Goal: Information Seeking & Learning: Check status

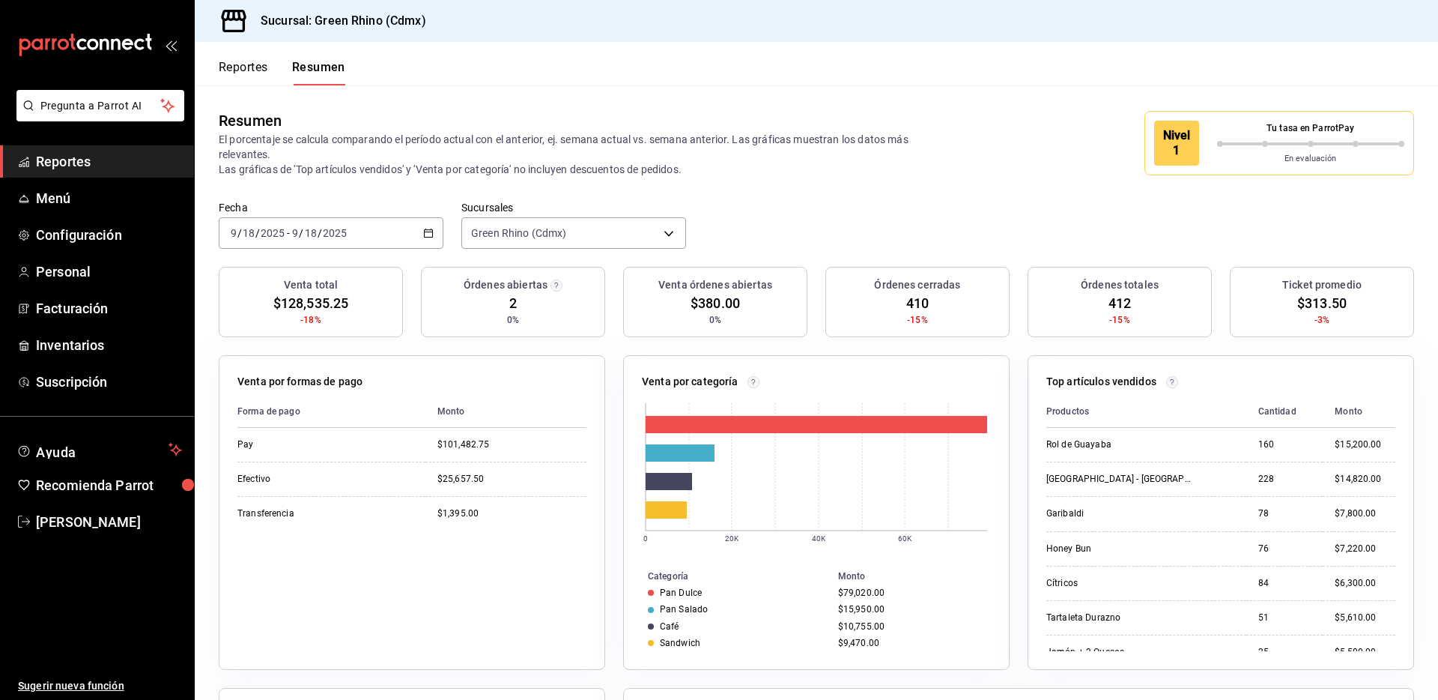
click at [253, 67] on button "Reportes" at bounding box center [243, 72] width 49 height 25
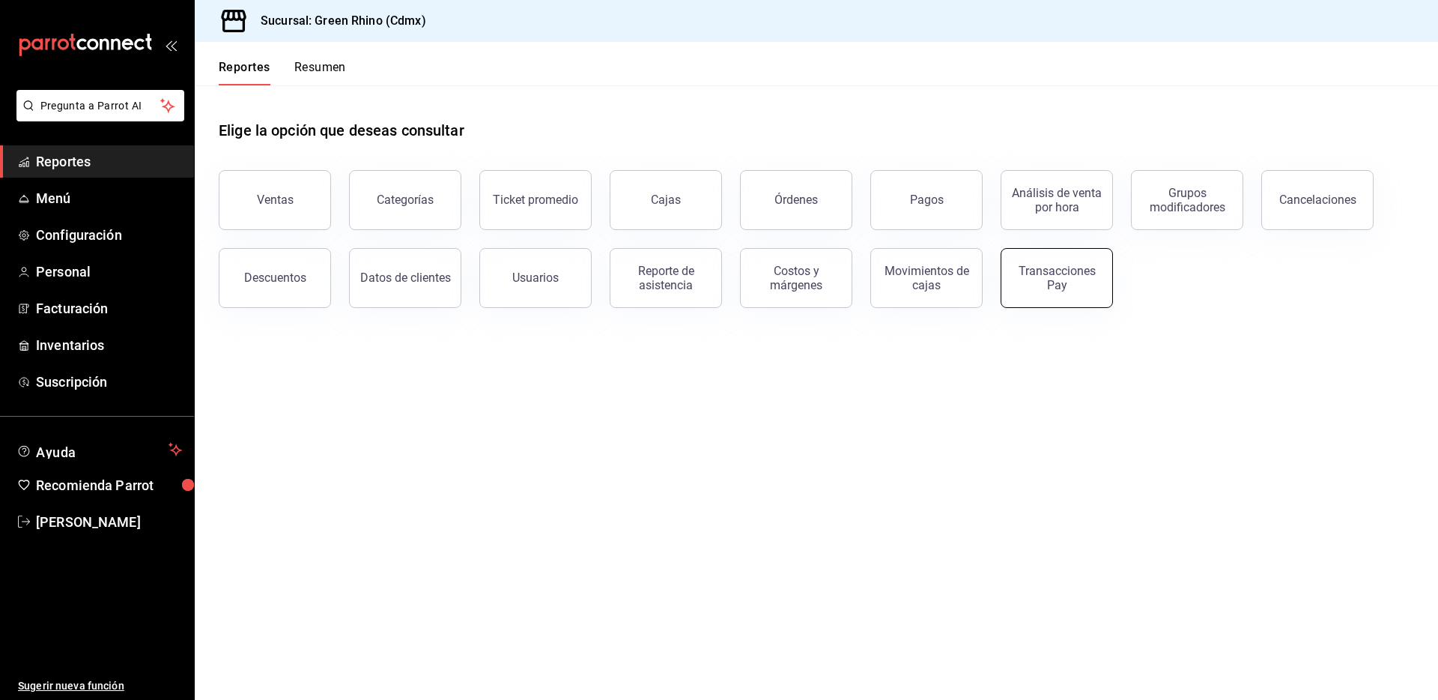
click at [1089, 279] on div "Transacciones Pay" at bounding box center [1056, 278] width 93 height 28
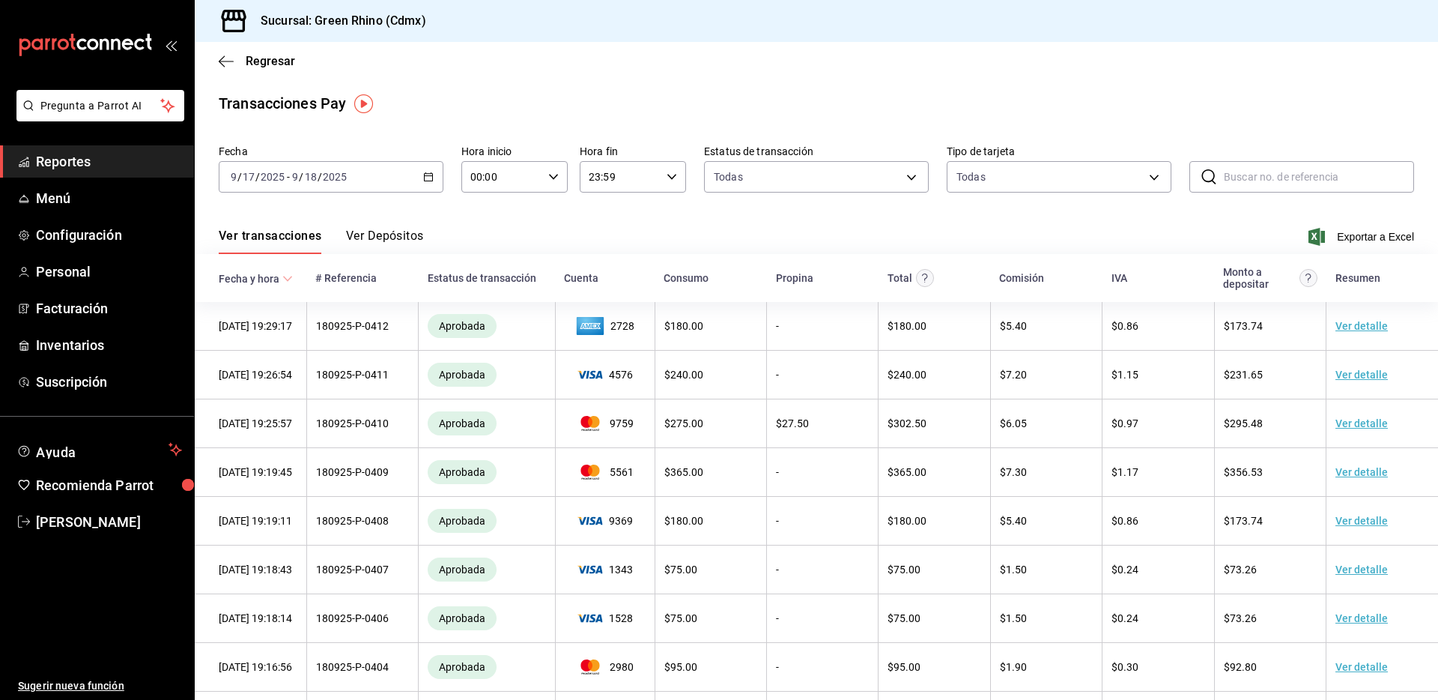
click at [407, 231] on button "Ver Depósitos" at bounding box center [385, 240] width 78 height 25
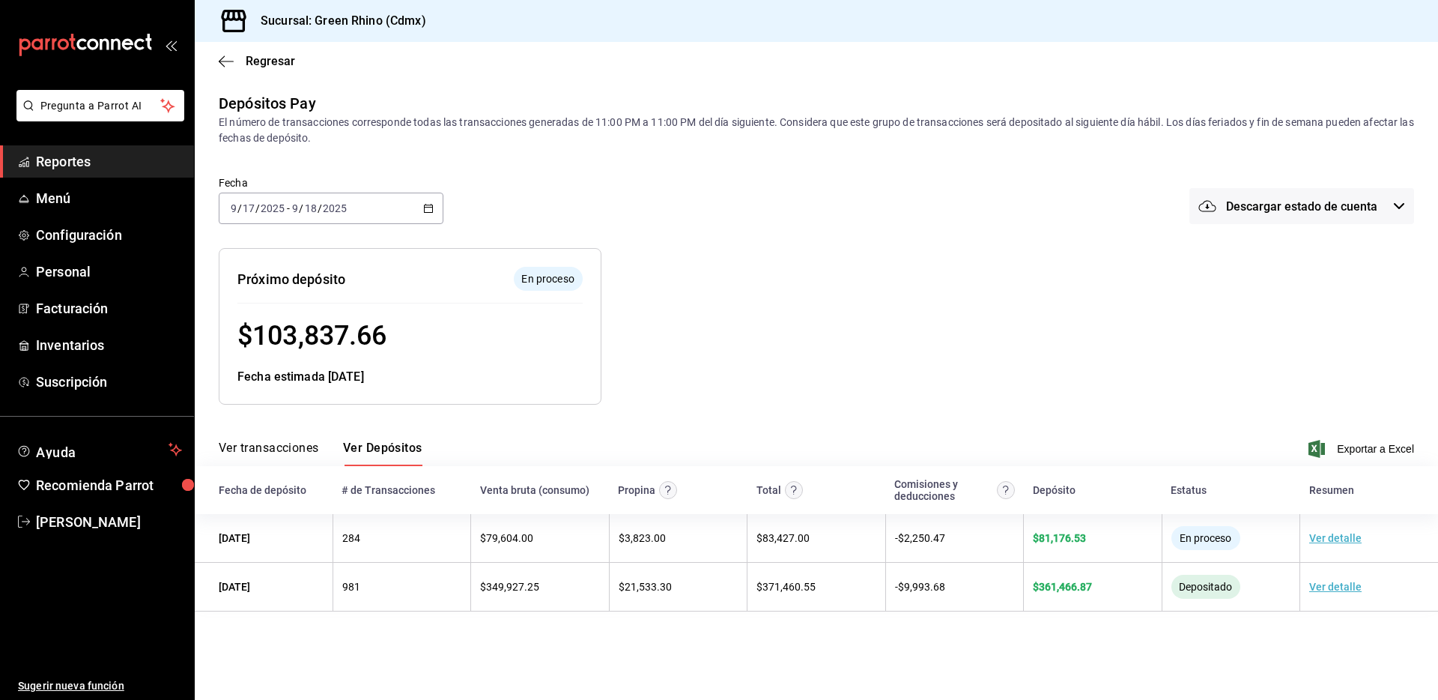
click at [324, 339] on span "$ 103,837.66" at bounding box center [311, 335] width 149 height 31
copy span "103,837.66"
click at [291, 60] on span "Regresar" at bounding box center [270, 61] width 49 height 14
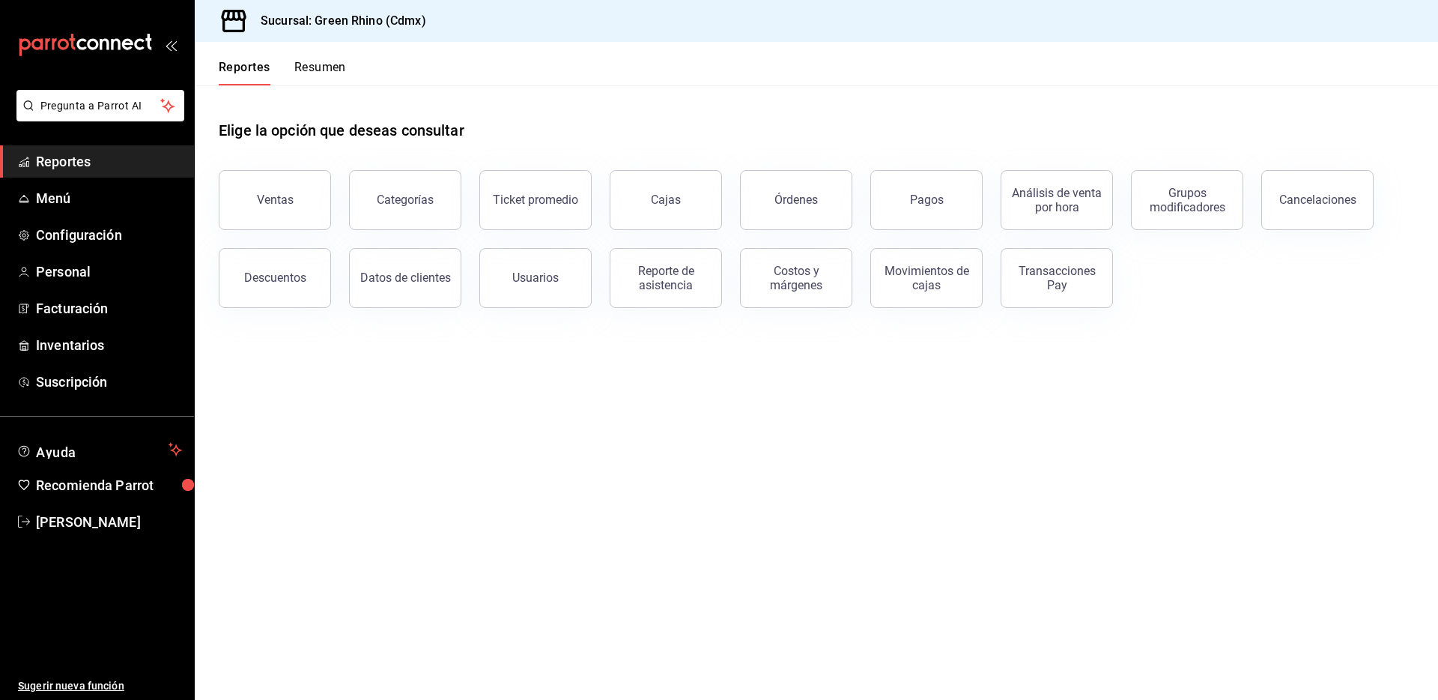
drag, startPoint x: 315, startPoint y: 54, endPoint x: 362, endPoint y: 73, distance: 50.8
click at [315, 54] on div "Reportes Resumen" at bounding box center [270, 63] width 151 height 43
click at [336, 67] on button "Resumen" at bounding box center [320, 72] width 52 height 25
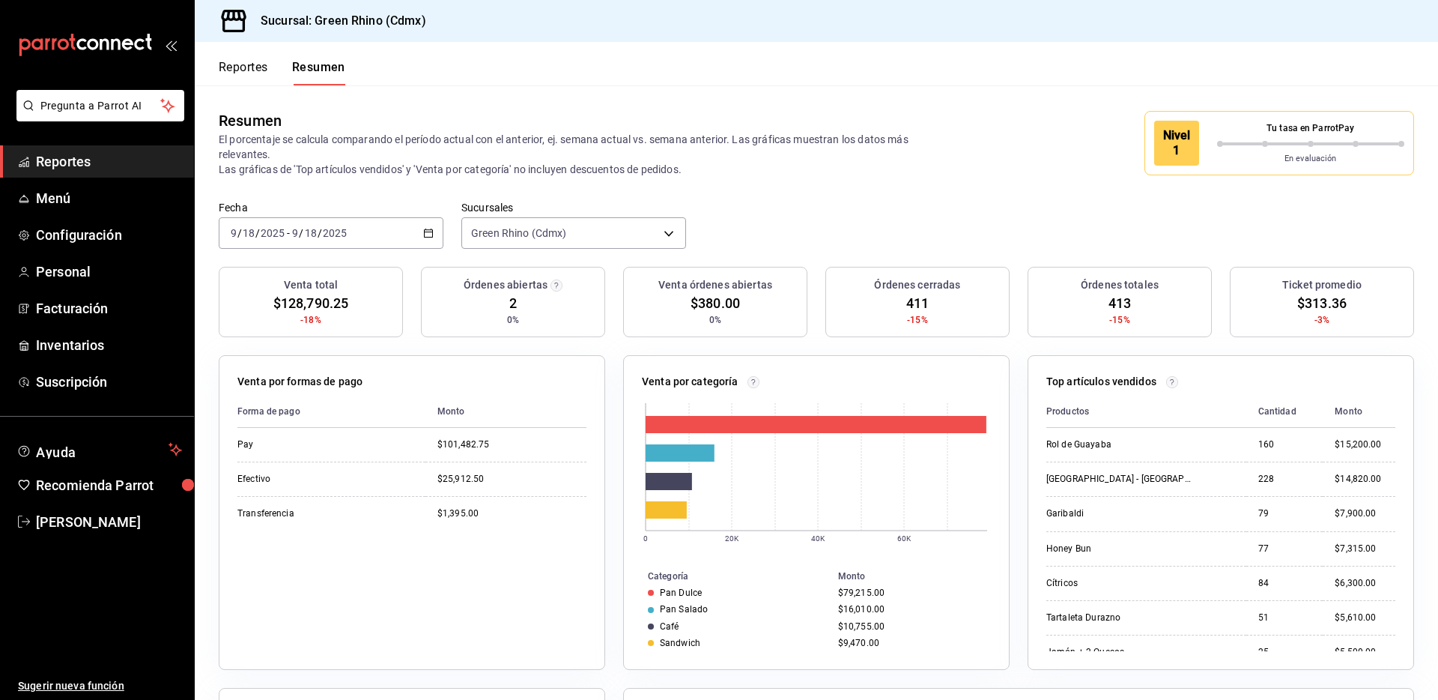
click at [311, 307] on span "$128,790.25" at bounding box center [310, 303] width 75 height 20
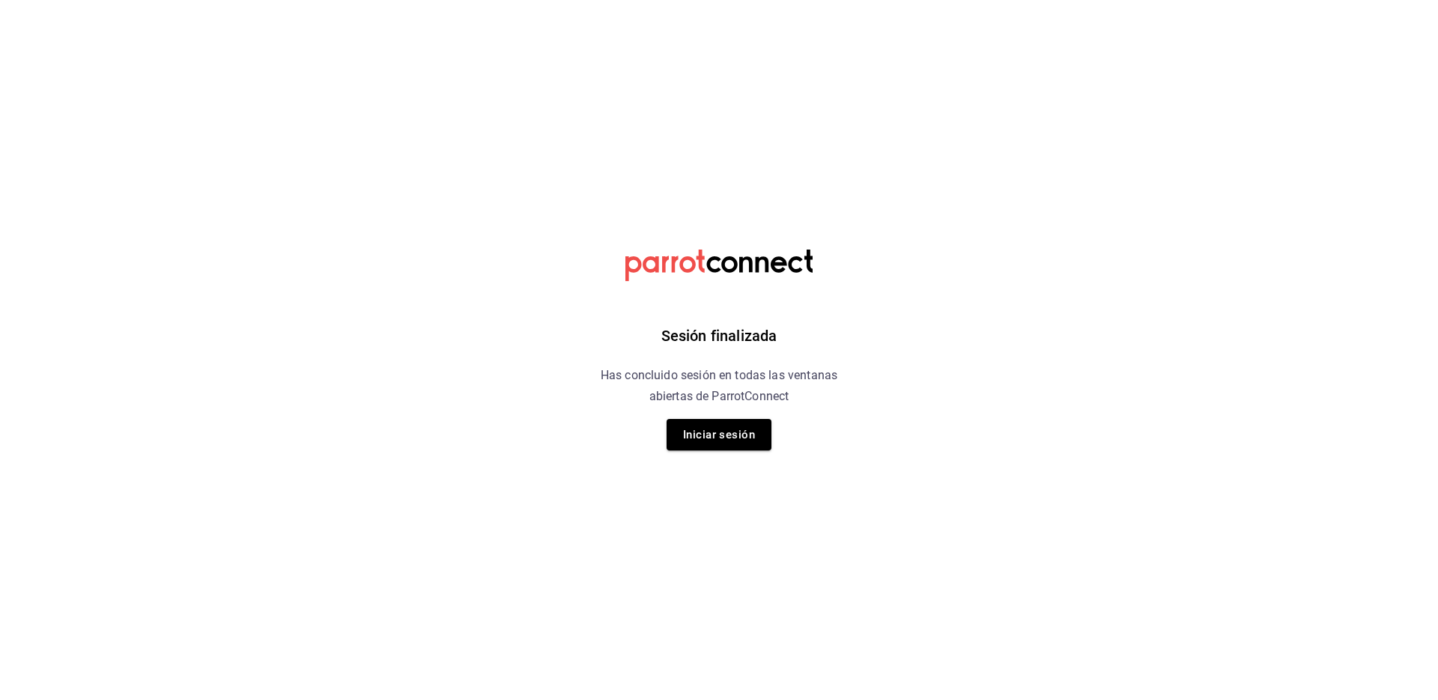
click at [711, 434] on button "Iniciar sesión" at bounding box center [719, 434] width 105 height 31
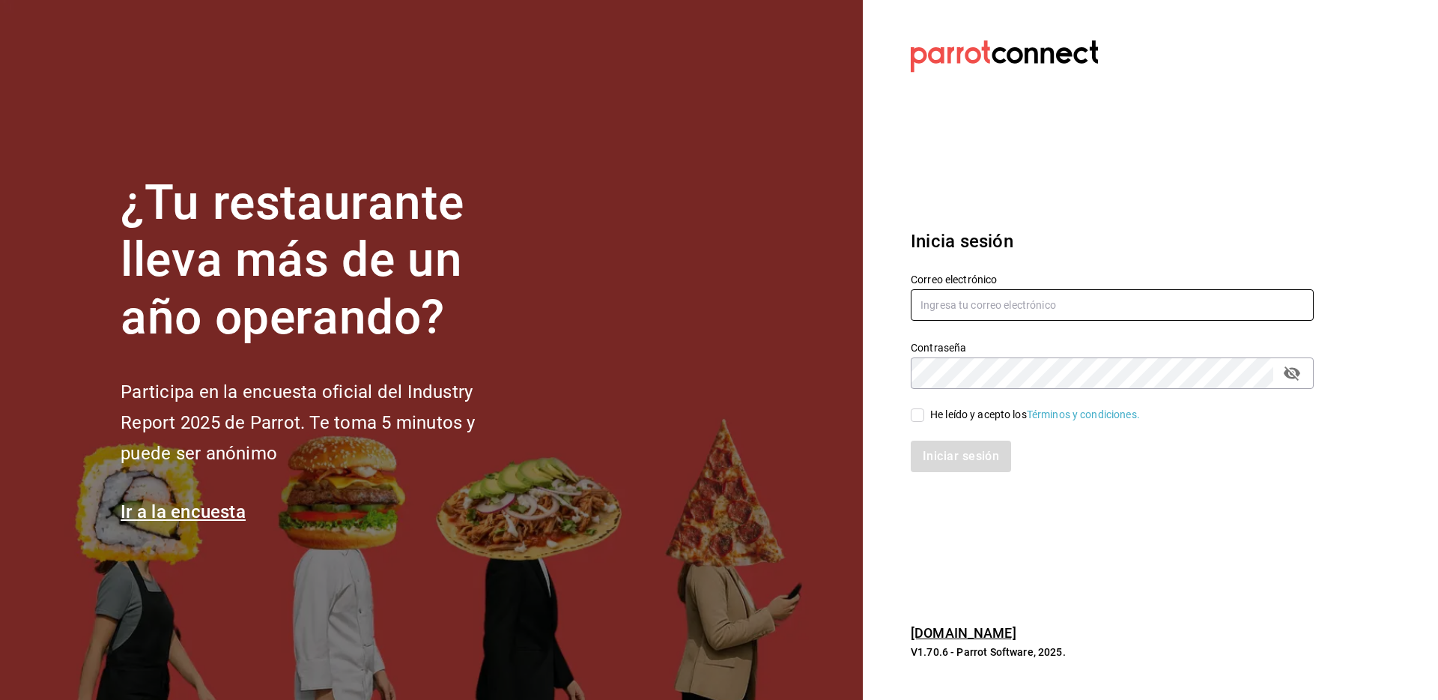
click at [966, 297] on input "text" at bounding box center [1112, 304] width 403 height 31
click at [983, 307] on input "text" at bounding box center [1112, 304] width 403 height 31
type input "julian@greenrhino.mx"
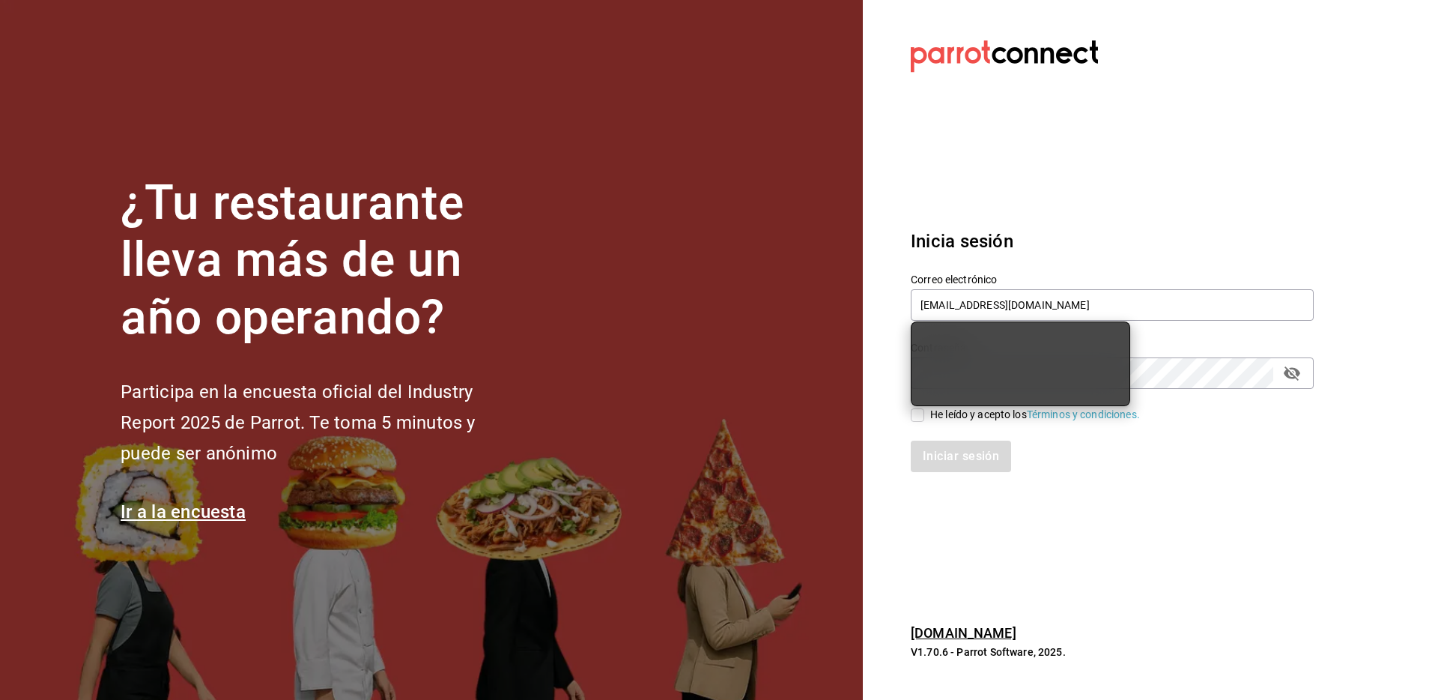
click at [1242, 257] on div "Correo electrónico julian@greenrhino.mx" at bounding box center [1103, 289] width 421 height 68
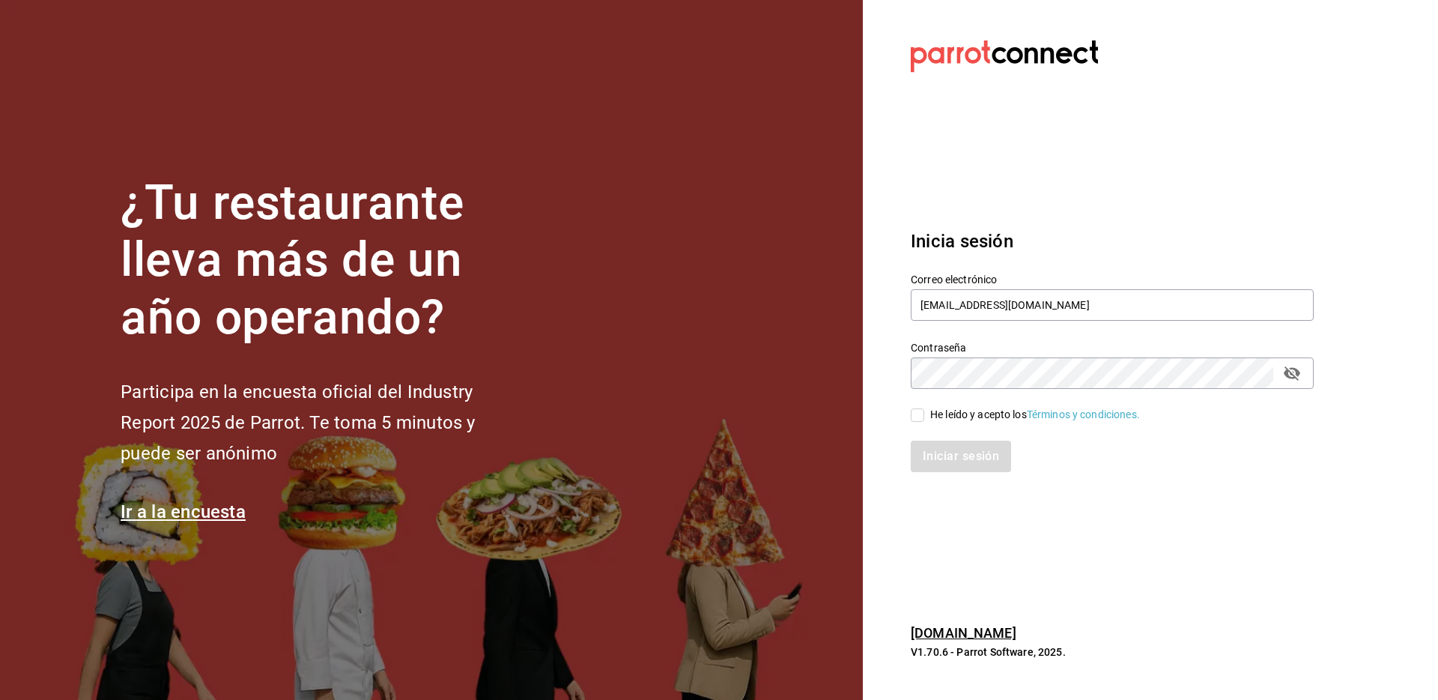
click at [1011, 410] on div "He leído y acepto los Términos y condiciones." at bounding box center [1035, 415] width 210 height 16
click at [924, 410] on input "He leído y acepto los Términos y condiciones." at bounding box center [917, 414] width 13 height 13
checkbox input "true"
drag, startPoint x: 973, startPoint y: 464, endPoint x: 1136, endPoint y: 495, distance: 166.3
click at [973, 464] on button "Iniciar sesión" at bounding box center [962, 455] width 102 height 31
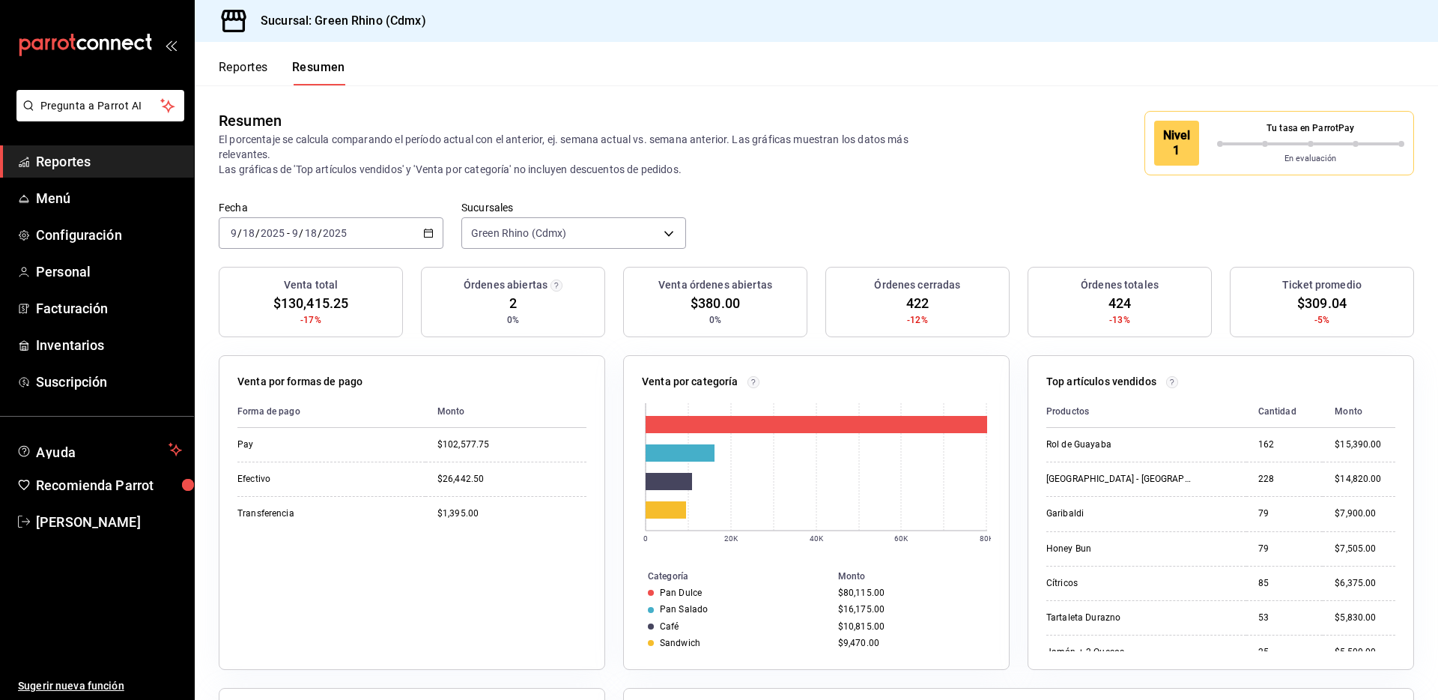
click at [274, 67] on div "Reportes Resumen" at bounding box center [282, 72] width 127 height 25
click at [257, 72] on button "Reportes" at bounding box center [243, 72] width 49 height 25
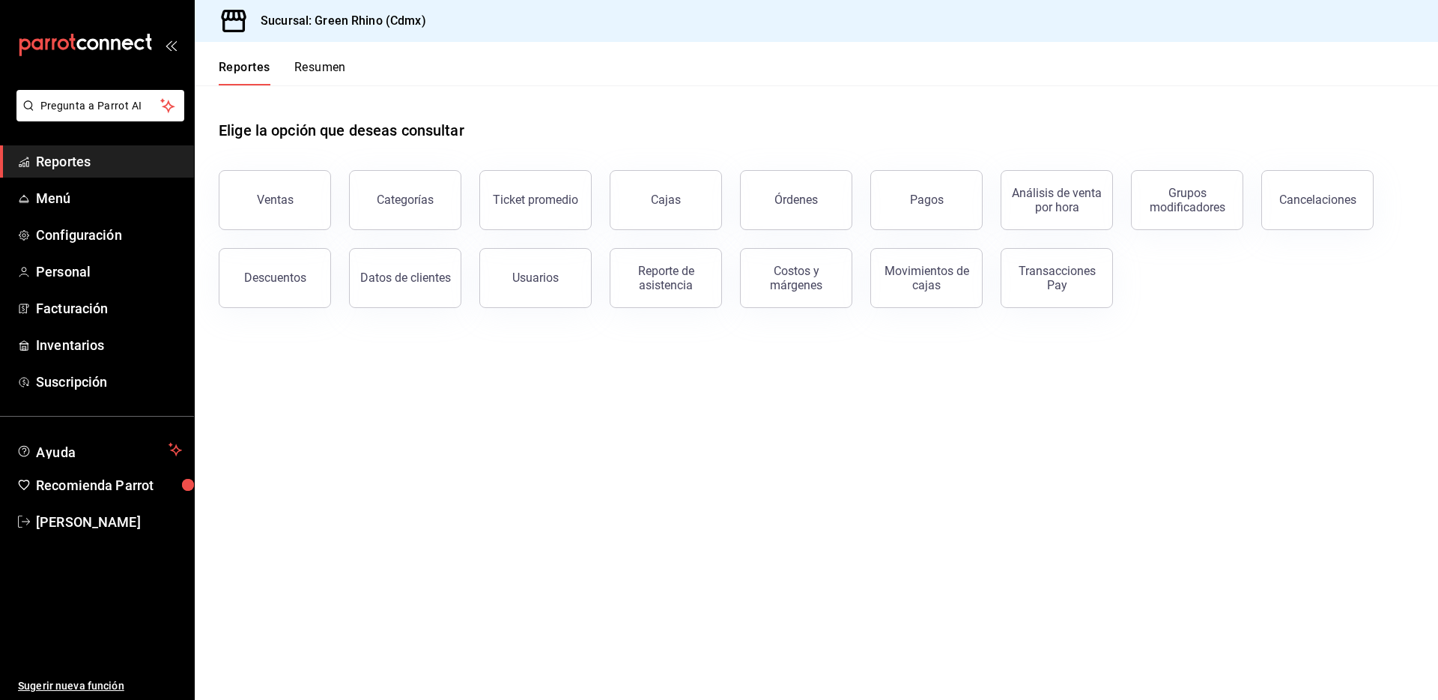
drag, startPoint x: 1052, startPoint y: 278, endPoint x: 1039, endPoint y: 306, distance: 31.2
click at [1051, 278] on div "Transacciones Pay" at bounding box center [1056, 278] width 93 height 28
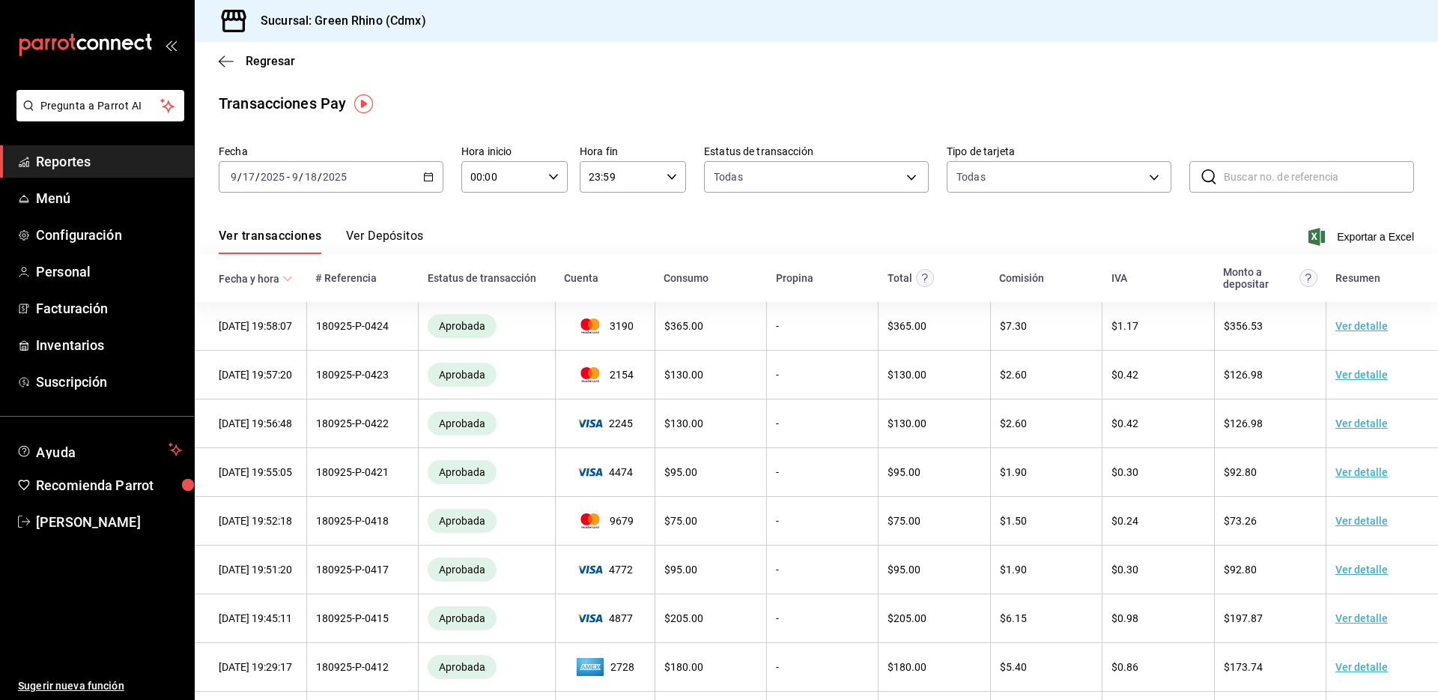
click at [401, 234] on button "Ver Depósitos" at bounding box center [385, 240] width 78 height 25
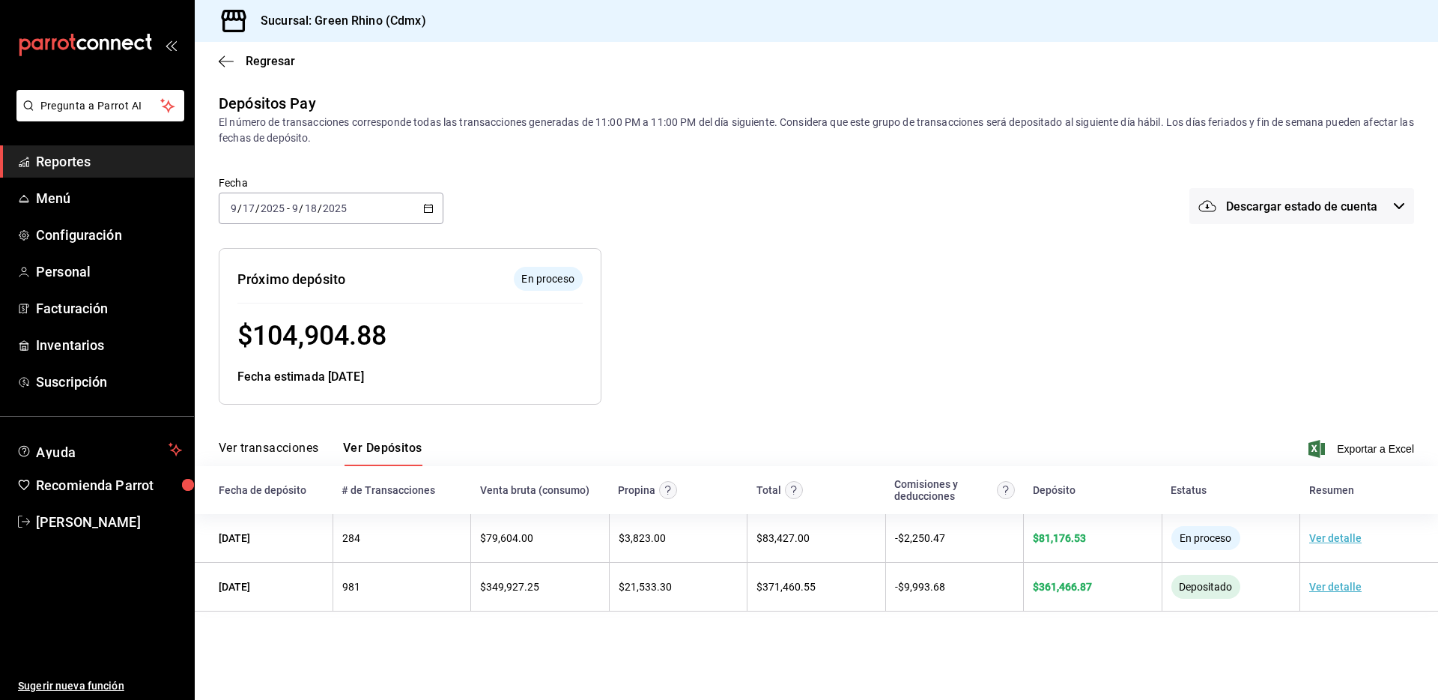
click at [316, 342] on span "$ 104,904.88" at bounding box center [311, 335] width 149 height 31
copy span "104,904.88"
